Goal: Information Seeking & Learning: Learn about a topic

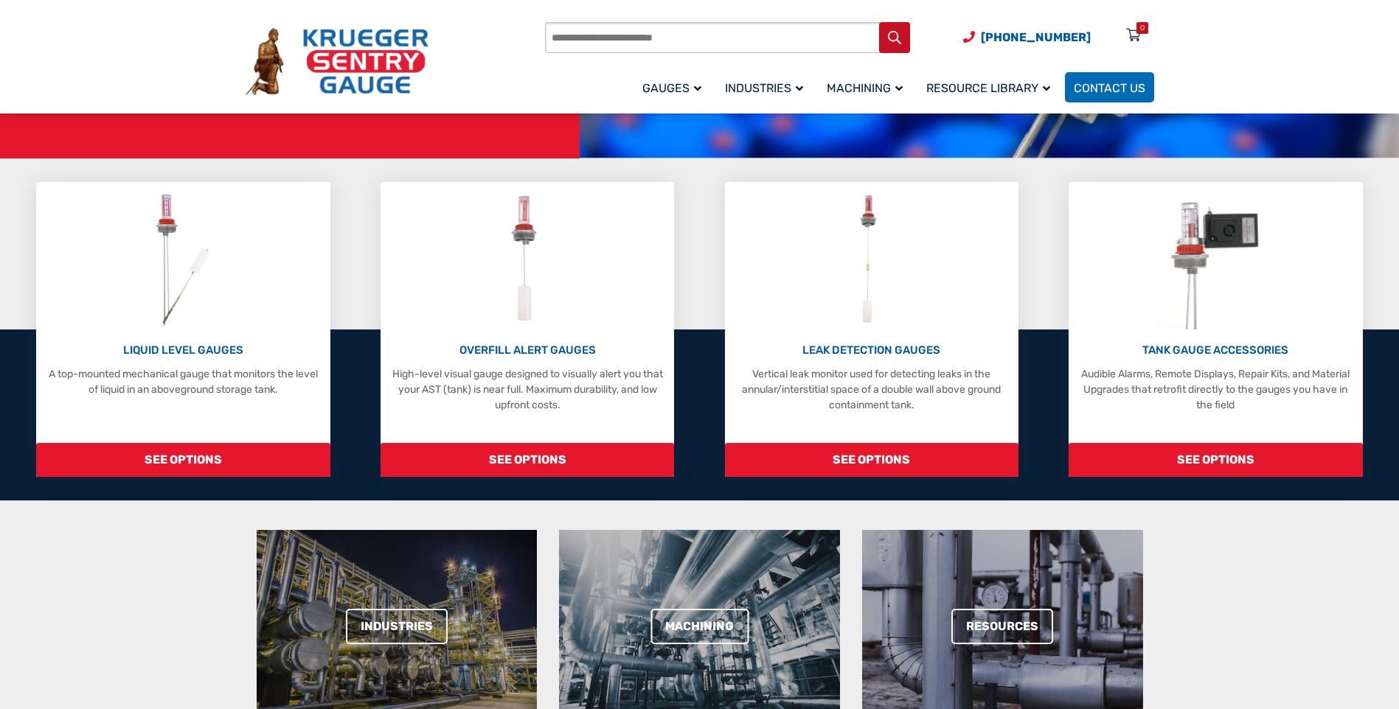
scroll to position [221, 0]
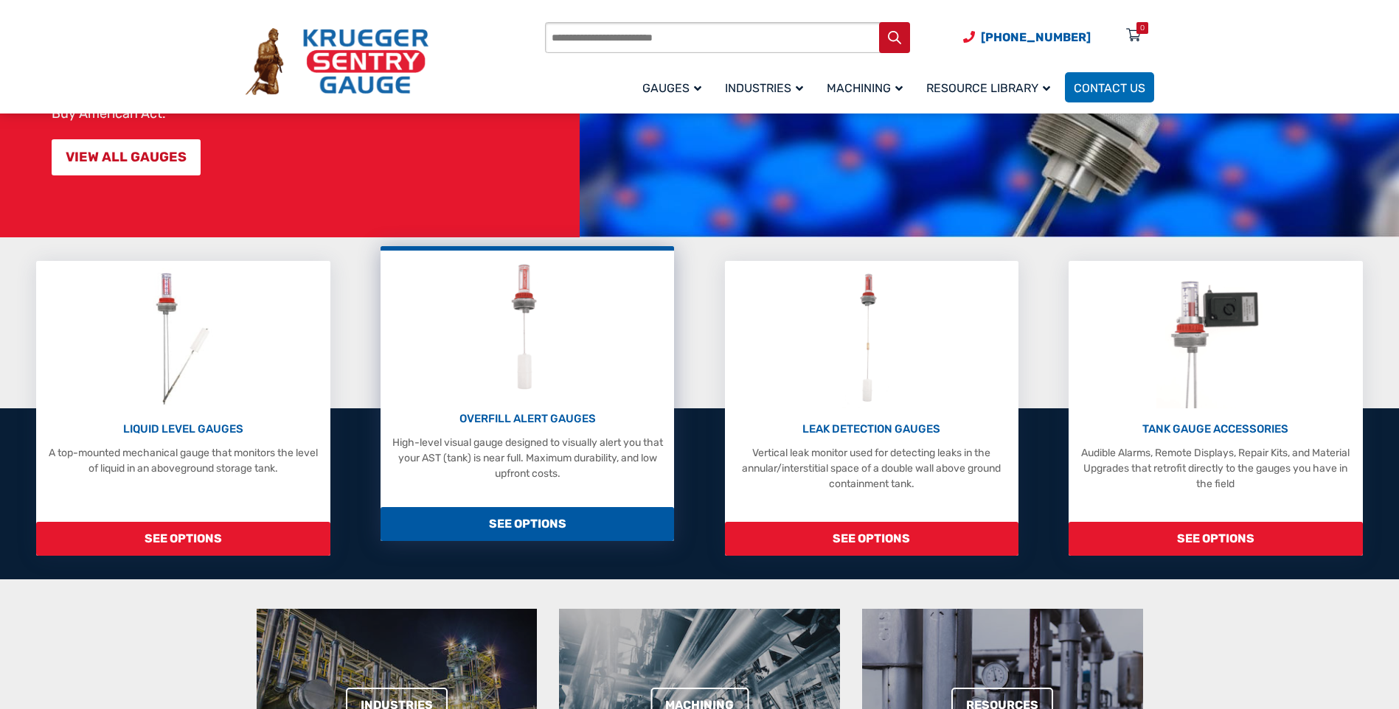
click at [537, 421] on p "OVERFILL ALERT GAUGES" at bounding box center [527, 419] width 279 height 17
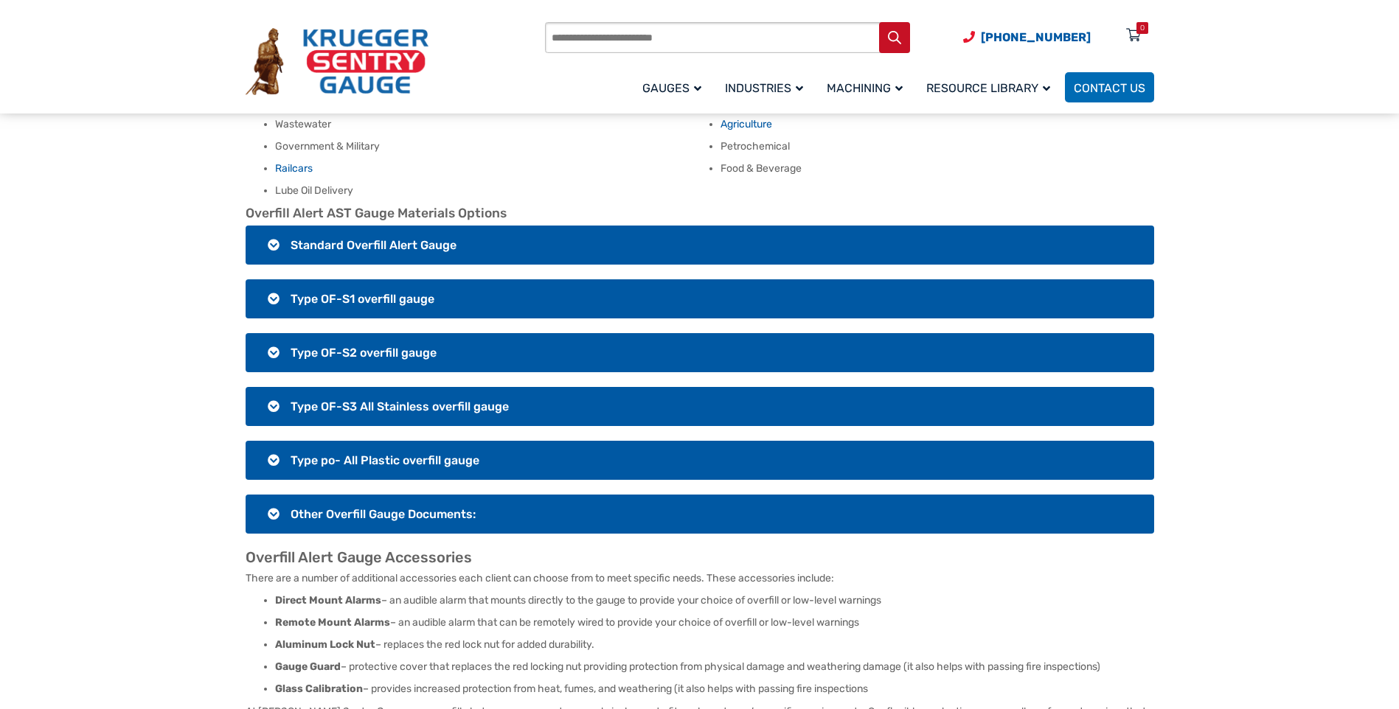
scroll to position [1032, 0]
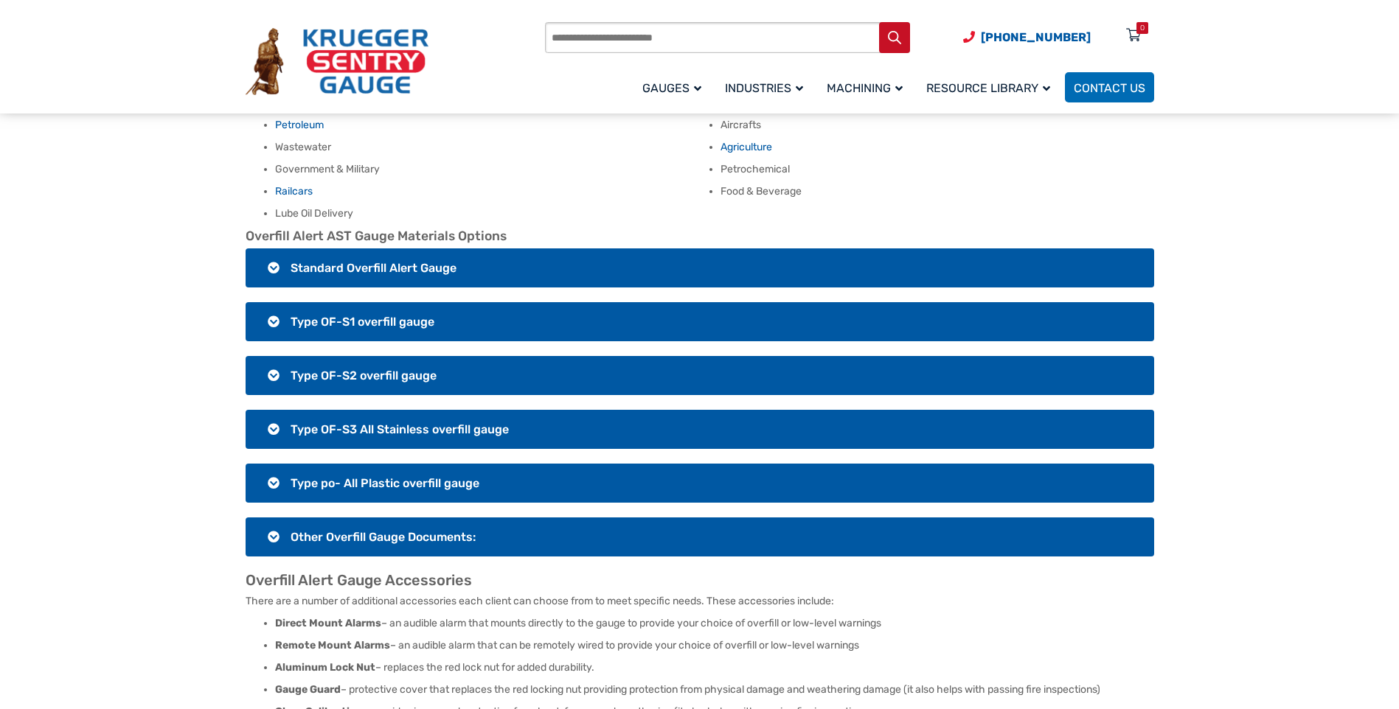
click at [352, 315] on span "Type OF-S1 overfill gauge" at bounding box center [362, 322] width 144 height 14
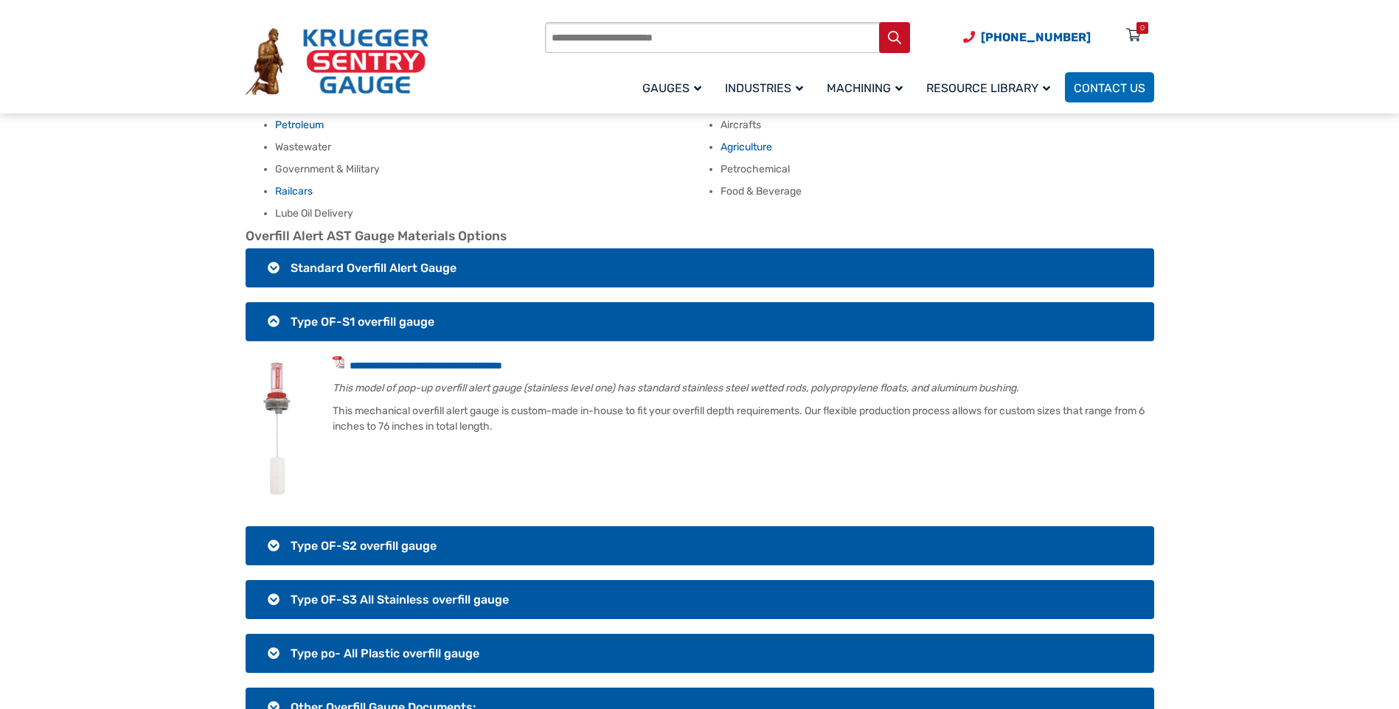
scroll to position [1106, 0]
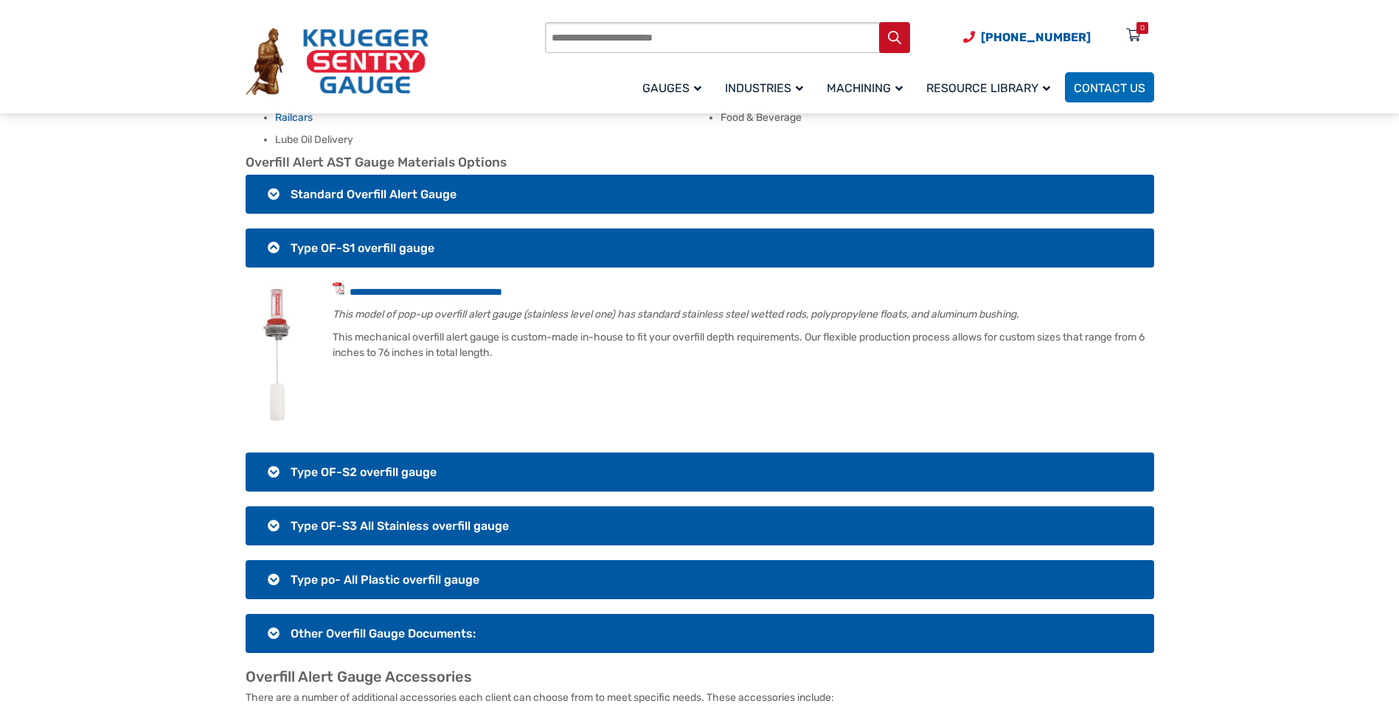
click at [386, 465] on span "Type OF-S2 overfill gauge" at bounding box center [363, 472] width 146 height 14
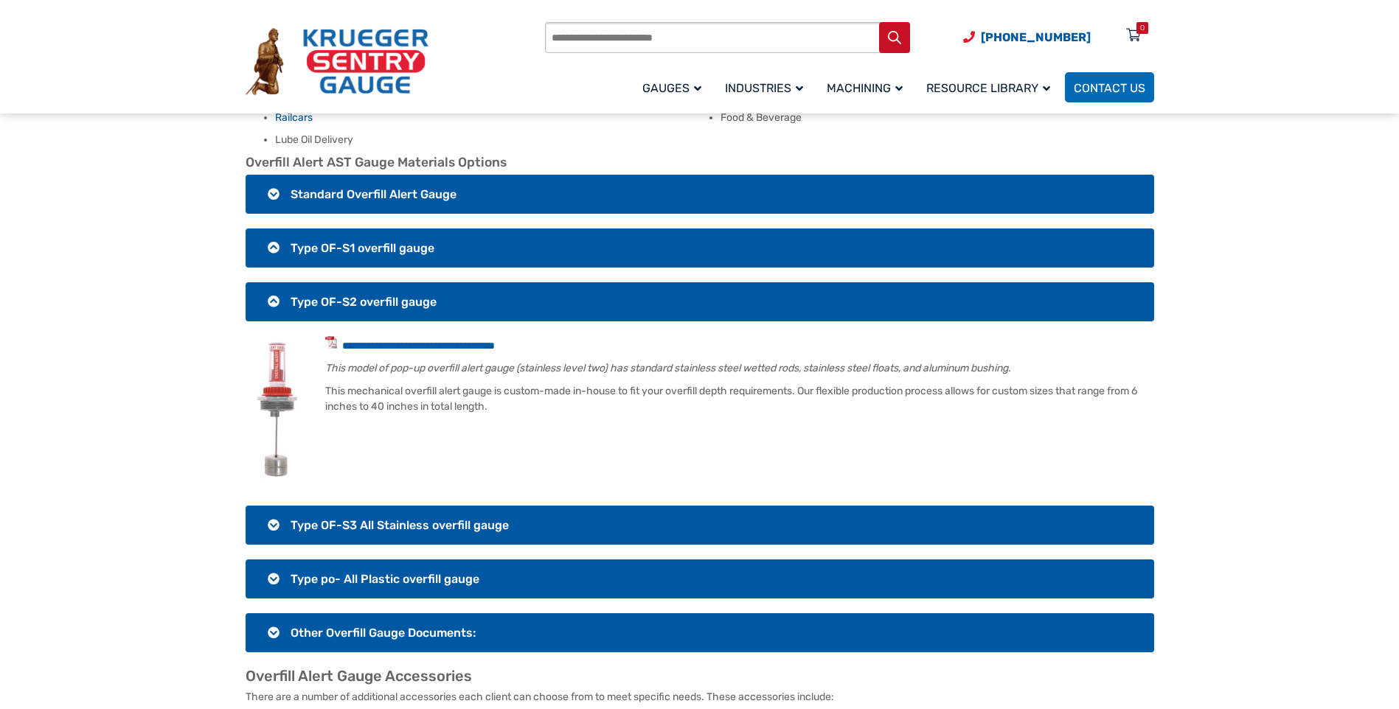
click at [399, 572] on span "Type po- All Plastic overfill gauge" at bounding box center [384, 579] width 189 height 14
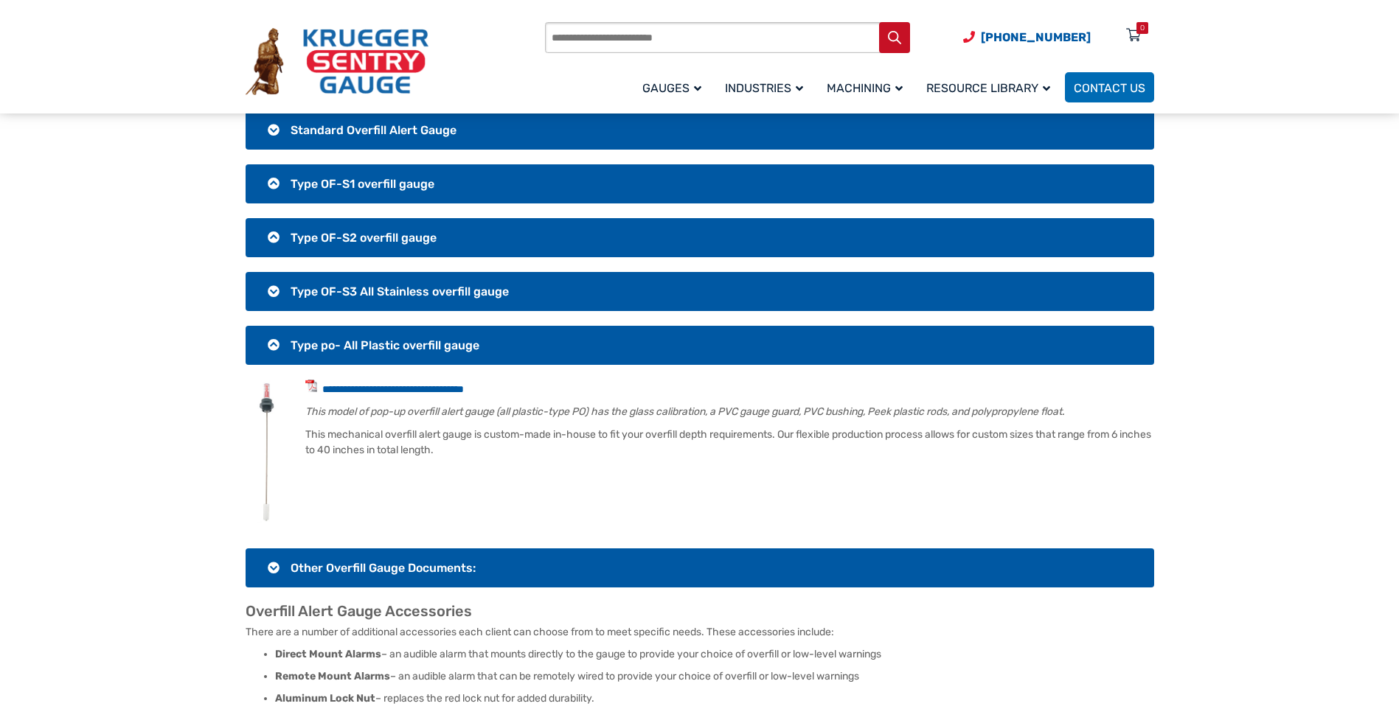
scroll to position [1327, 0]
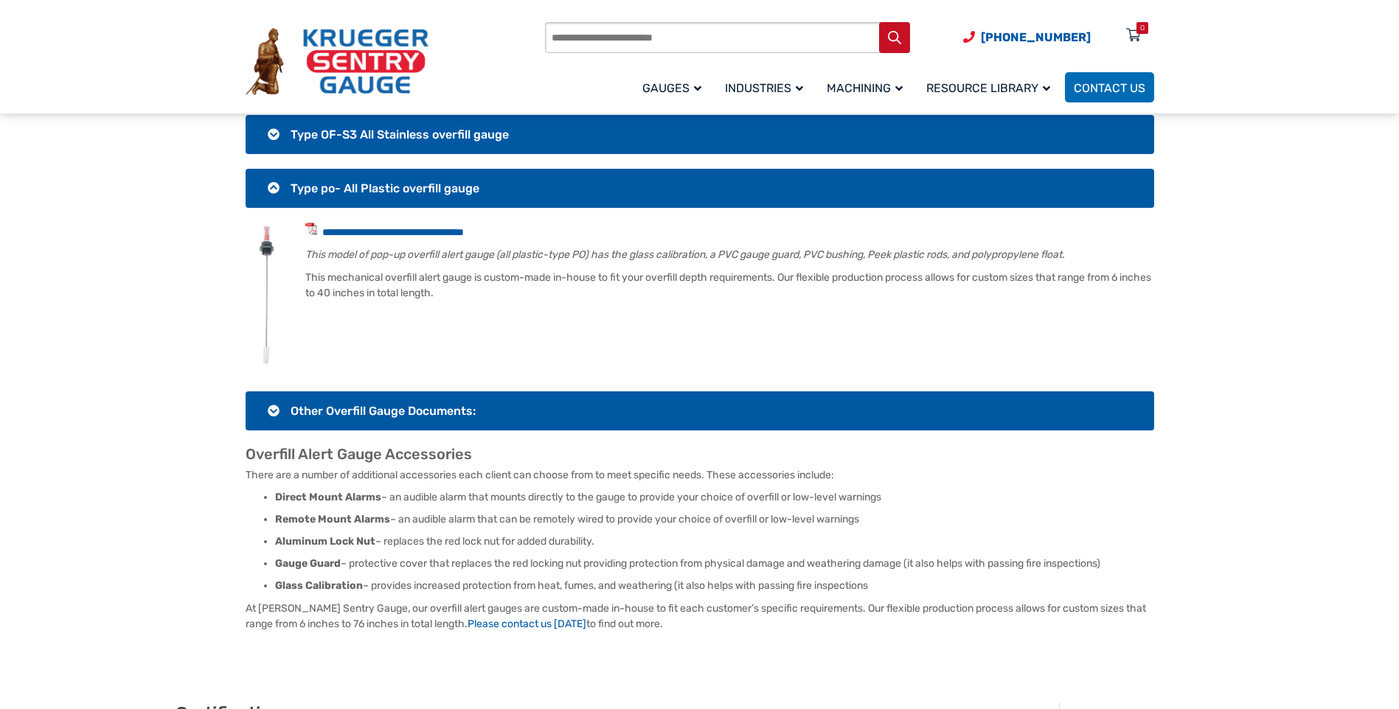
click at [424, 404] on span "Other Overfill Gauge Documents:" at bounding box center [382, 411] width 185 height 14
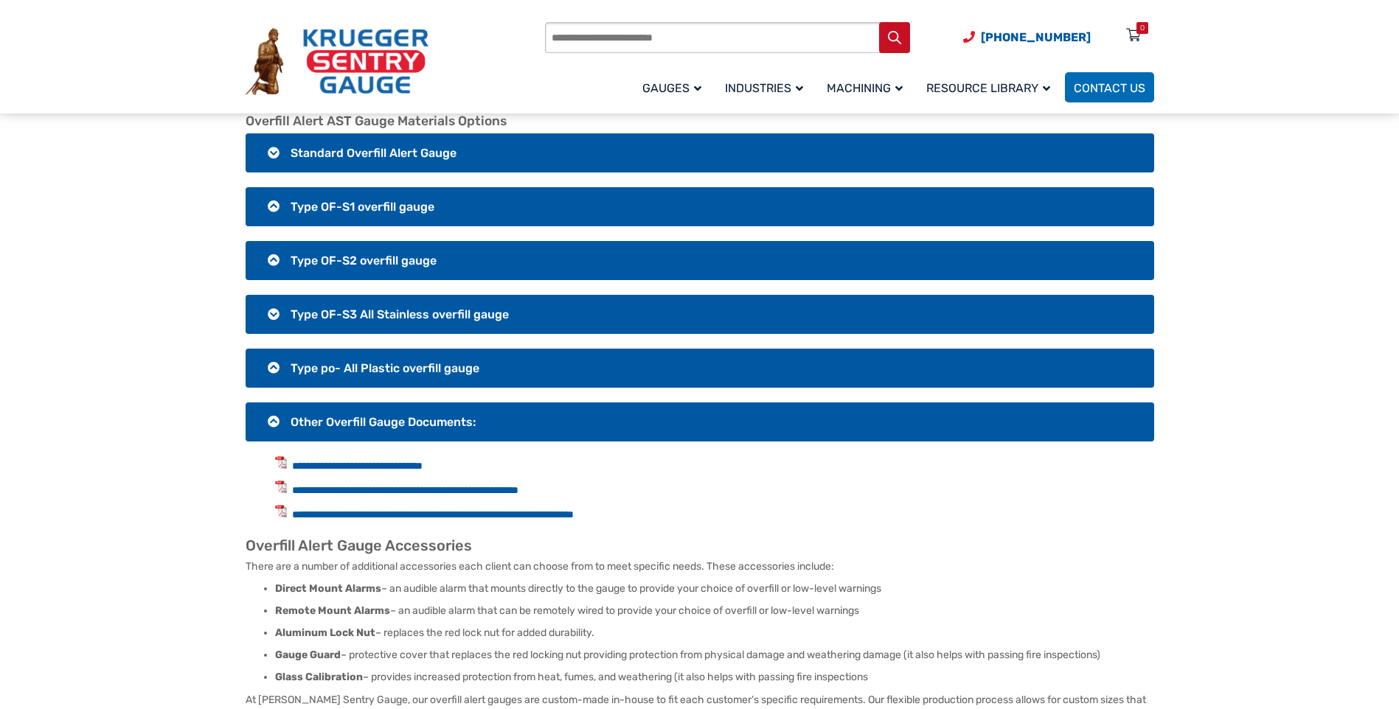
scroll to position [1032, 0]
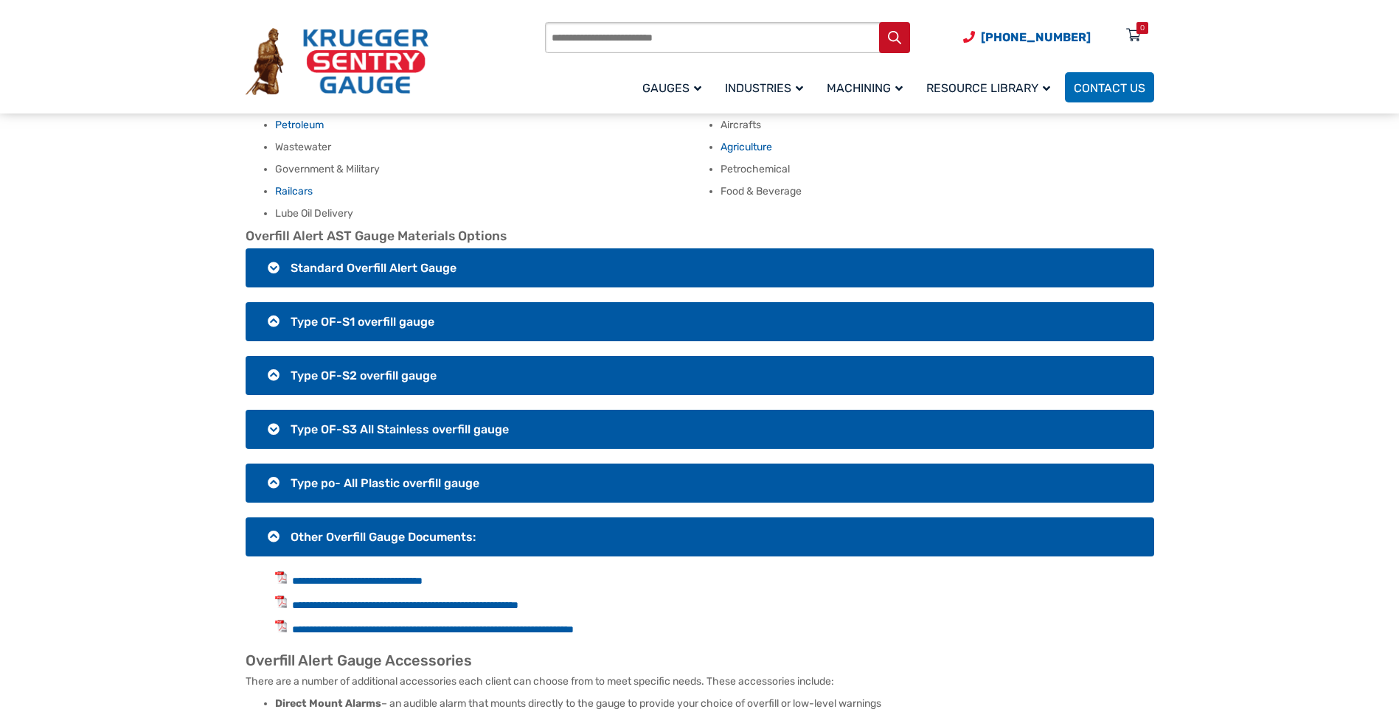
click at [334, 261] on span "Standard Overfill Alert Gauge" at bounding box center [373, 268] width 166 height 14
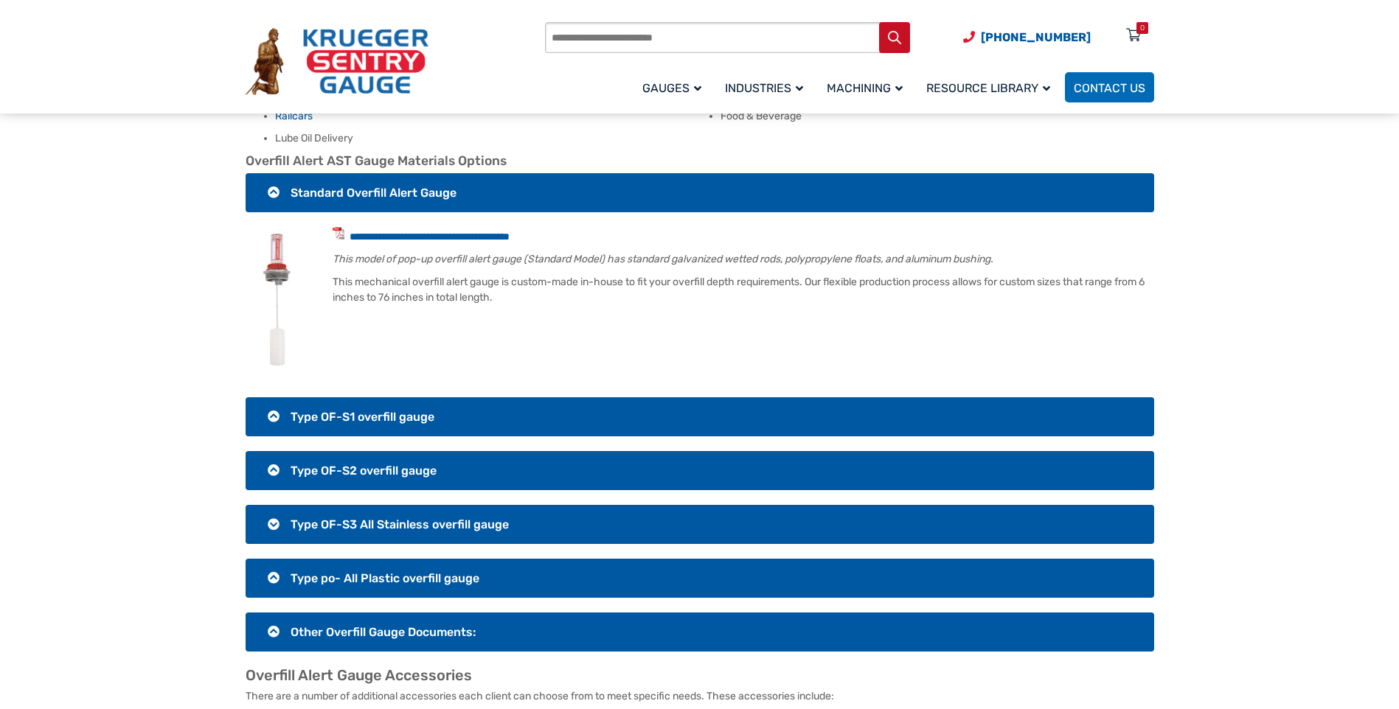
scroll to position [1106, 0]
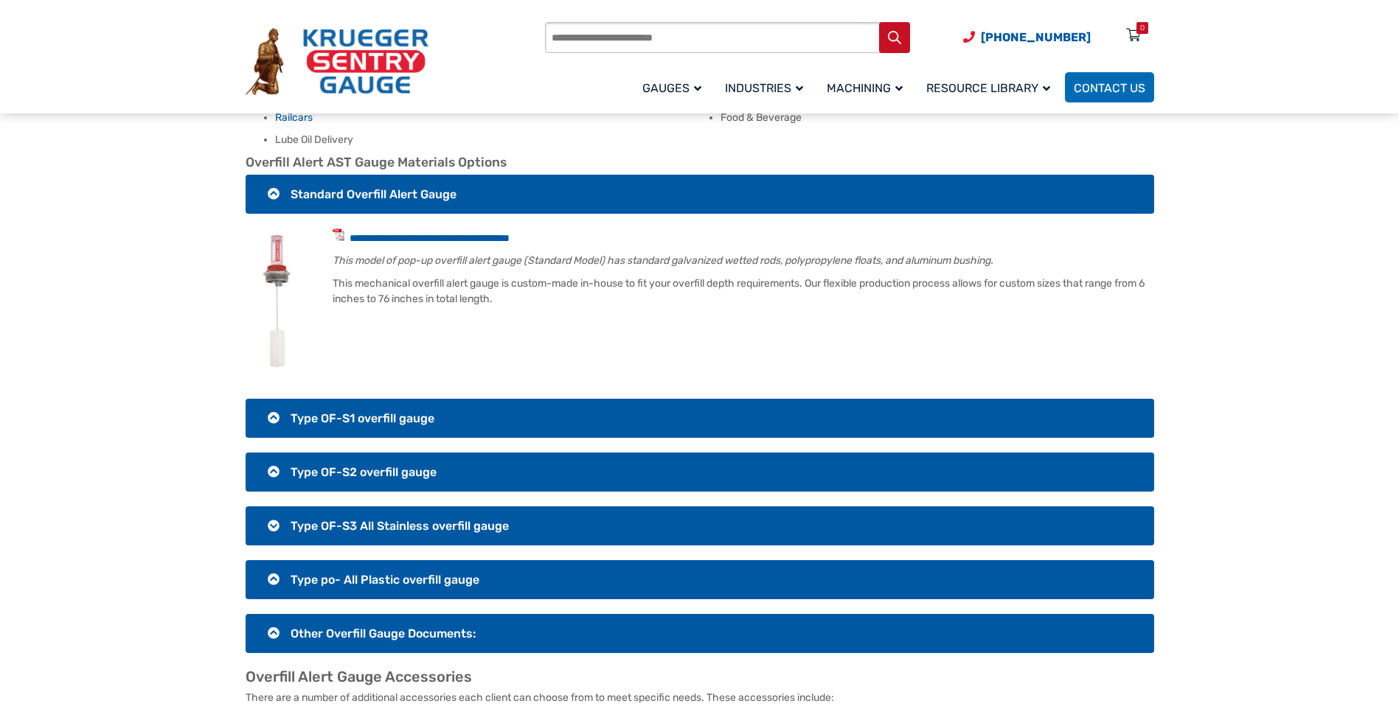
click at [354, 411] on span "Type OF-S1 overfill gauge" at bounding box center [362, 418] width 144 height 14
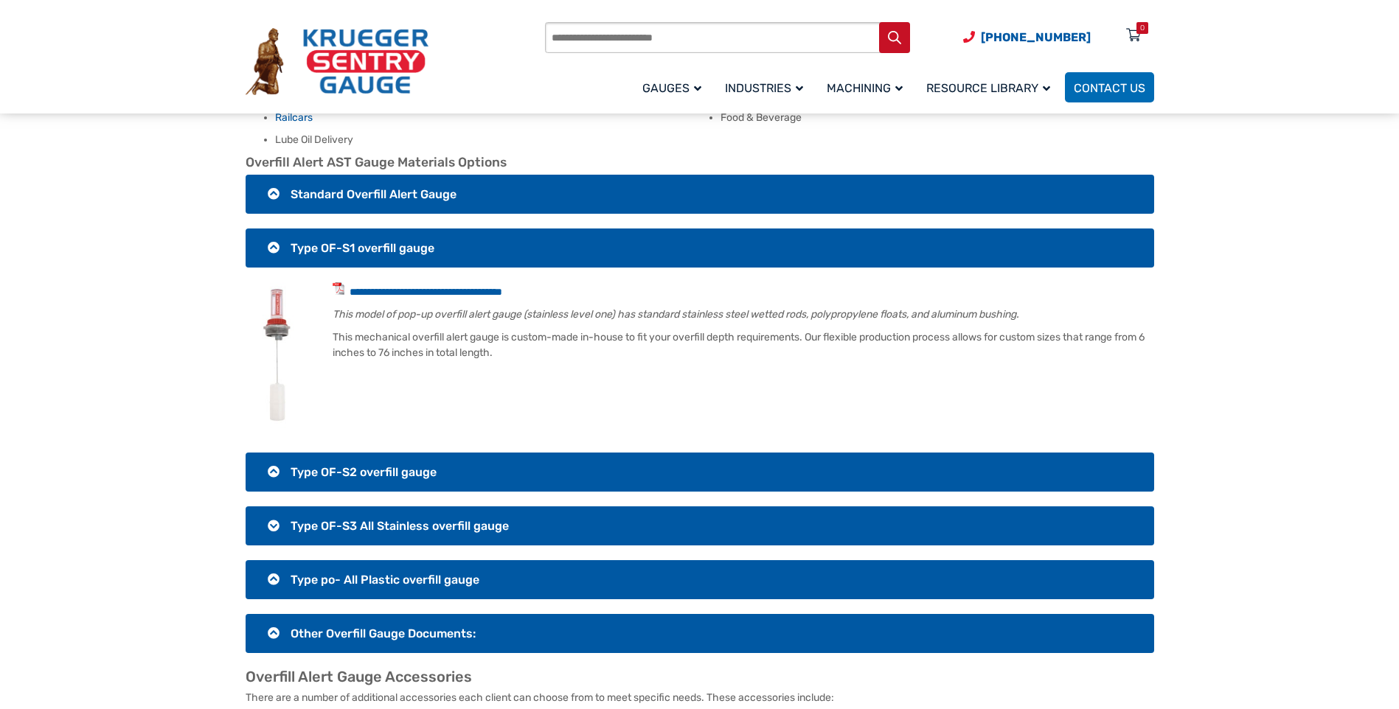
click at [365, 465] on span "Type OF-S2 overfill gauge" at bounding box center [363, 472] width 146 height 14
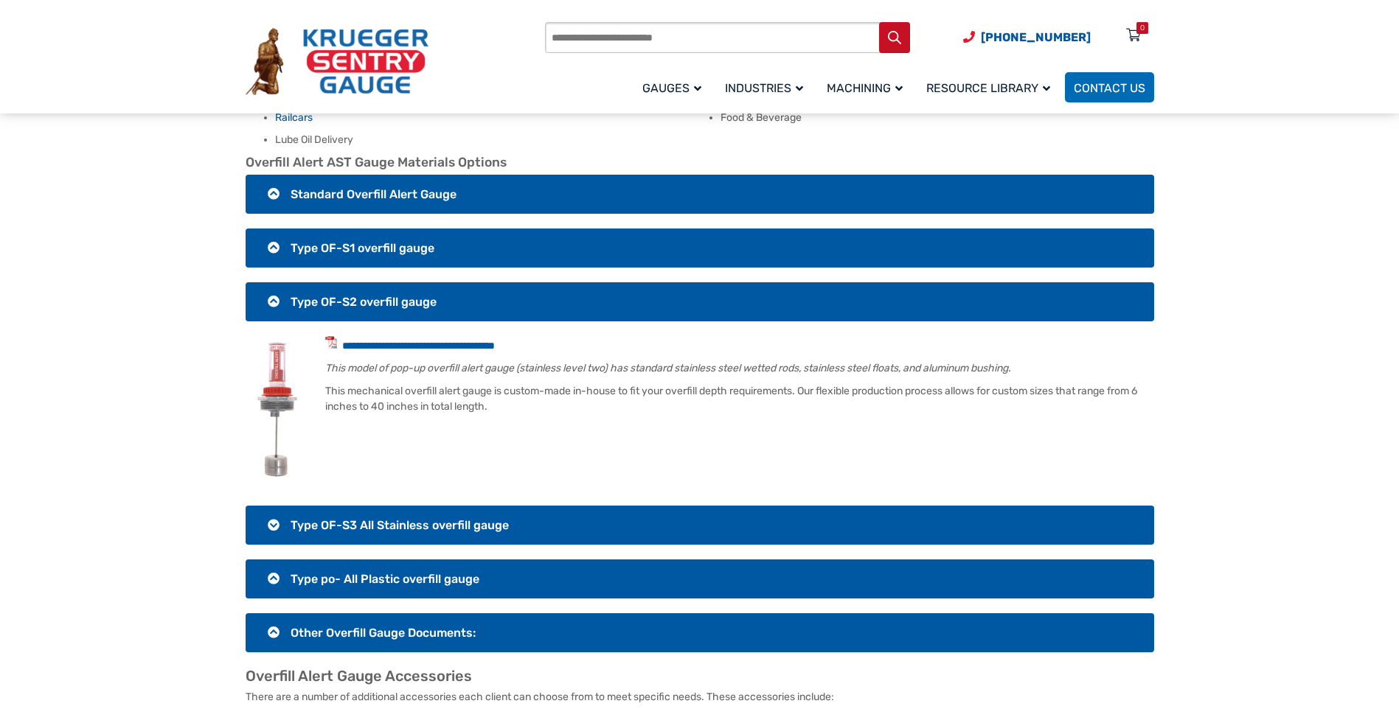
click at [395, 241] on span "Type OF-S1 overfill gauge" at bounding box center [362, 248] width 144 height 14
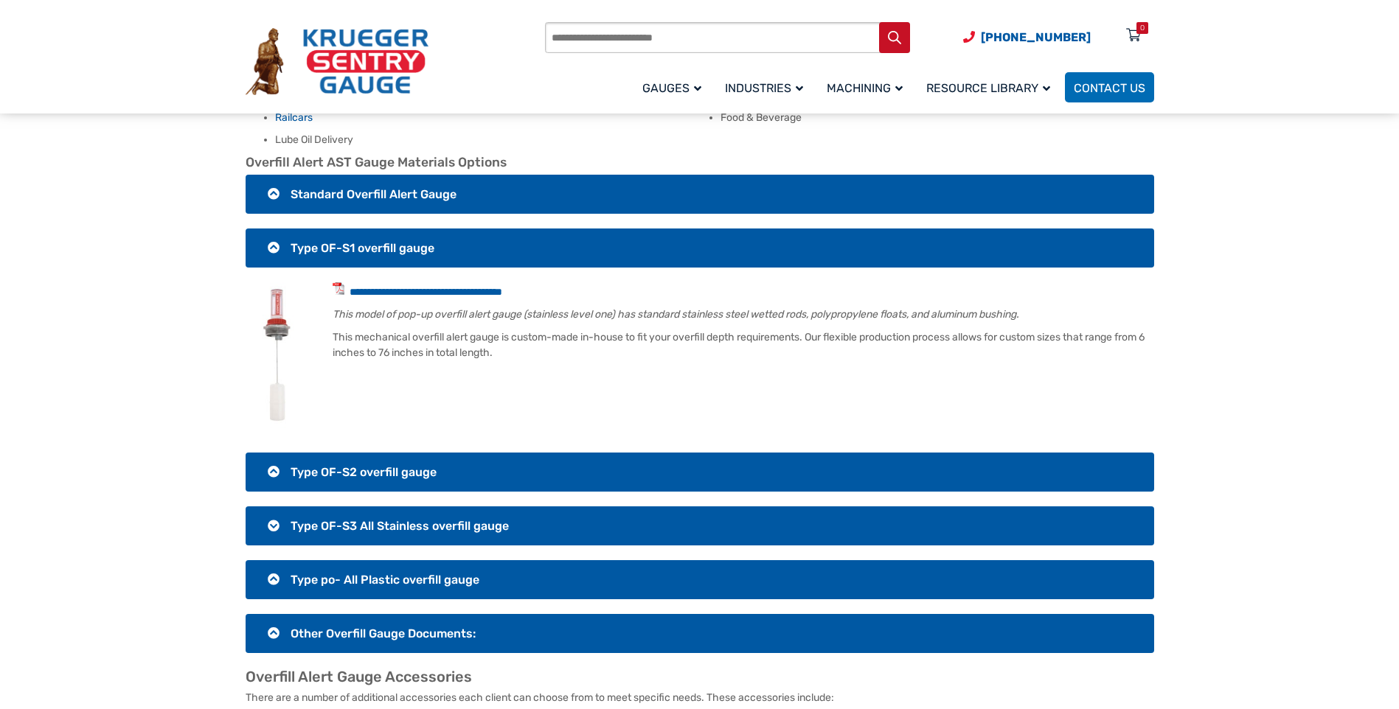
click at [388, 187] on span "Standard Overfill Alert Gauge" at bounding box center [373, 194] width 166 height 14
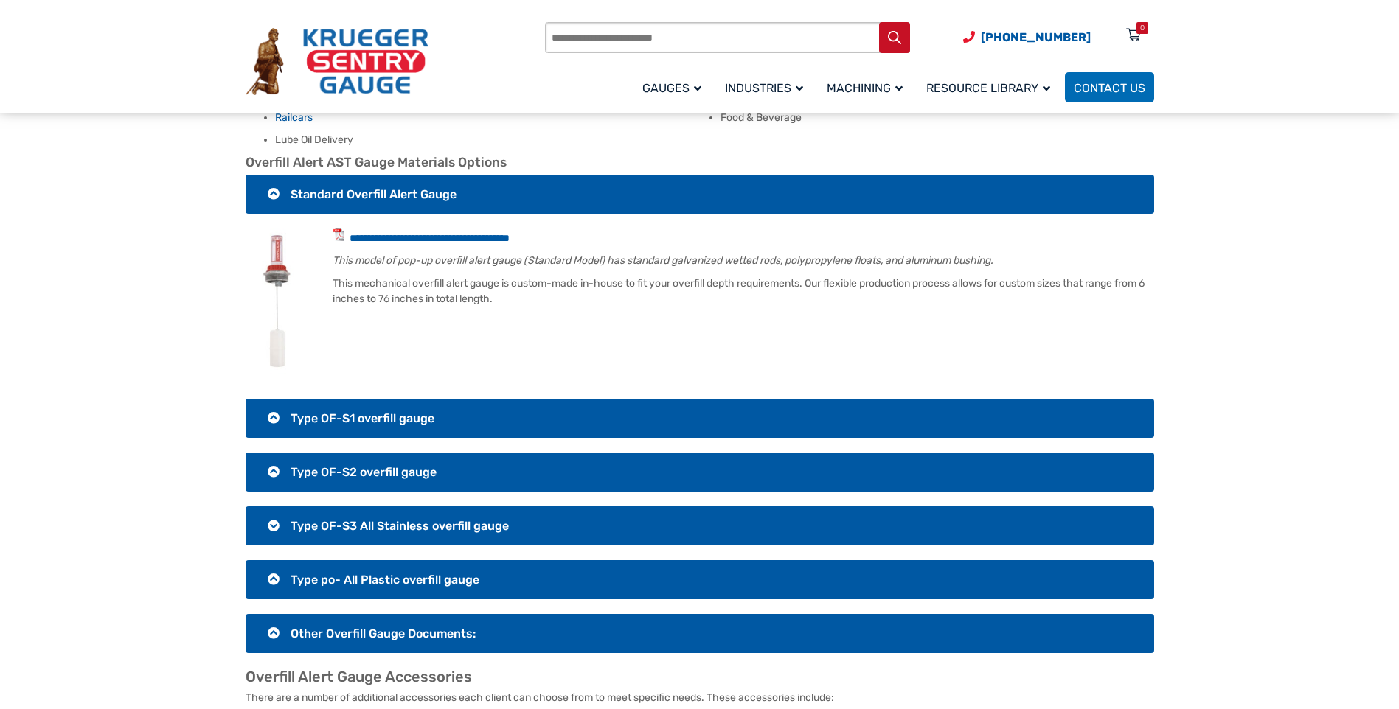
click at [354, 506] on h3 "Type OF-S3 All Stainless overfill gauge" at bounding box center [700, 525] width 908 height 39
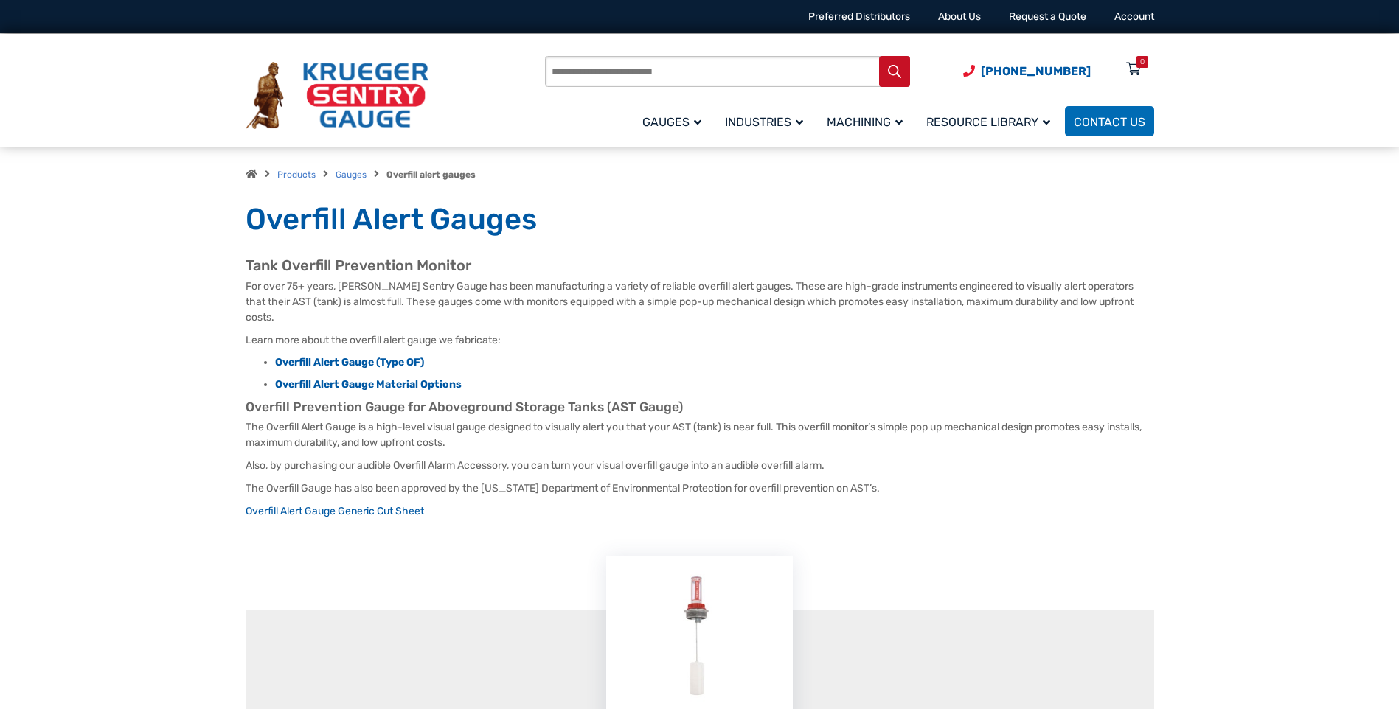
scroll to position [0, 0]
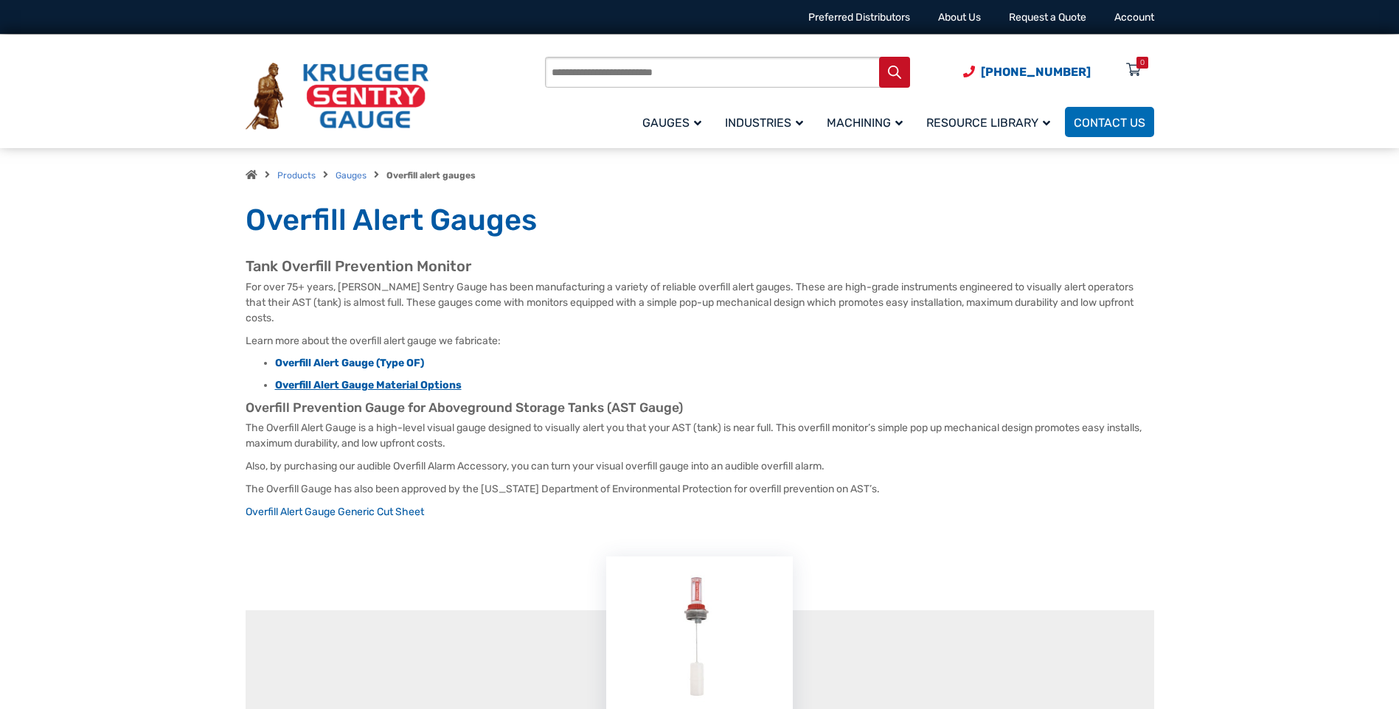
click at [347, 379] on strong "Overfill Alert Gauge Material Options" at bounding box center [368, 385] width 187 height 13
